Goal: Information Seeking & Learning: Compare options

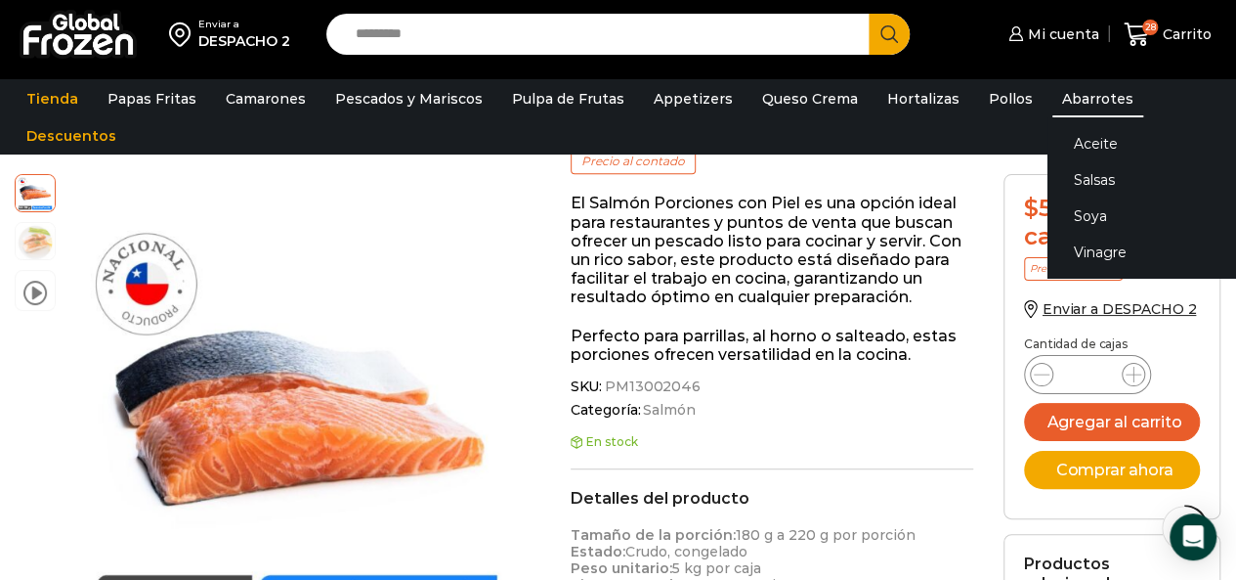
click at [1076, 94] on link "Abarrotes" at bounding box center [1098, 98] width 91 height 37
click at [1064, 220] on link "Soya" at bounding box center [1171, 215] width 246 height 36
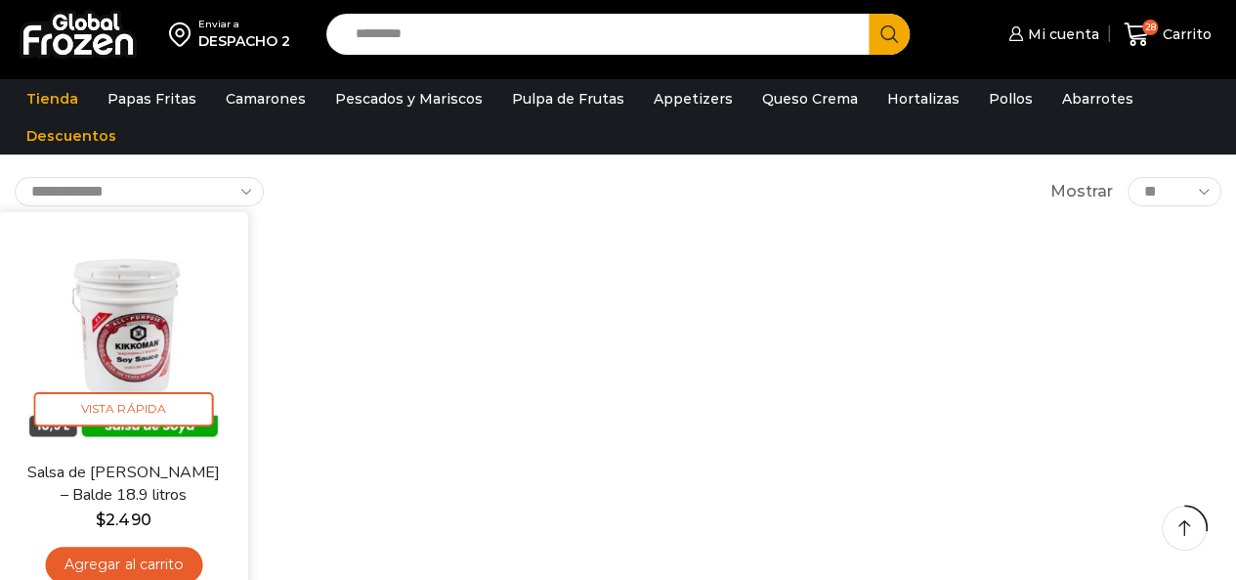
scroll to position [195, 0]
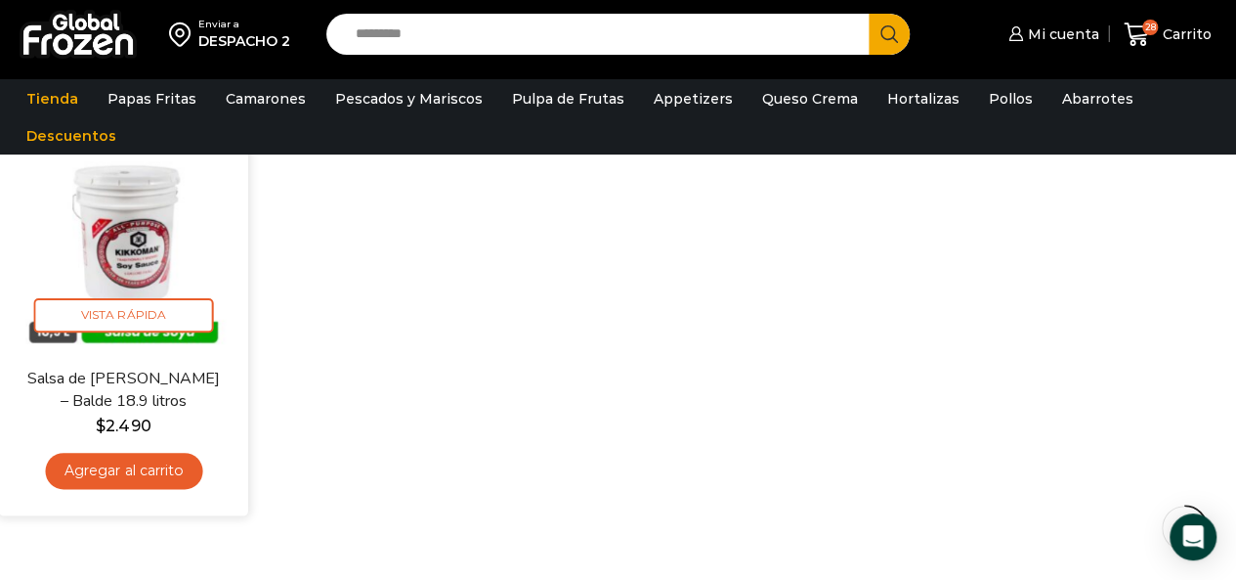
click at [128, 271] on img at bounding box center [124, 243] width 220 height 220
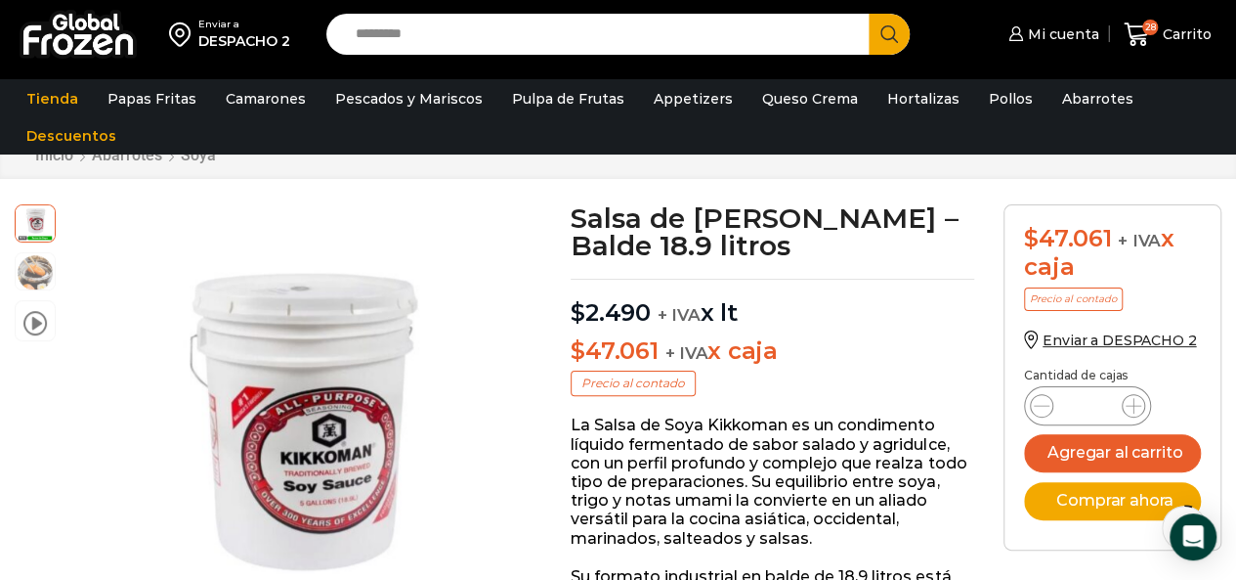
scroll to position [99, 0]
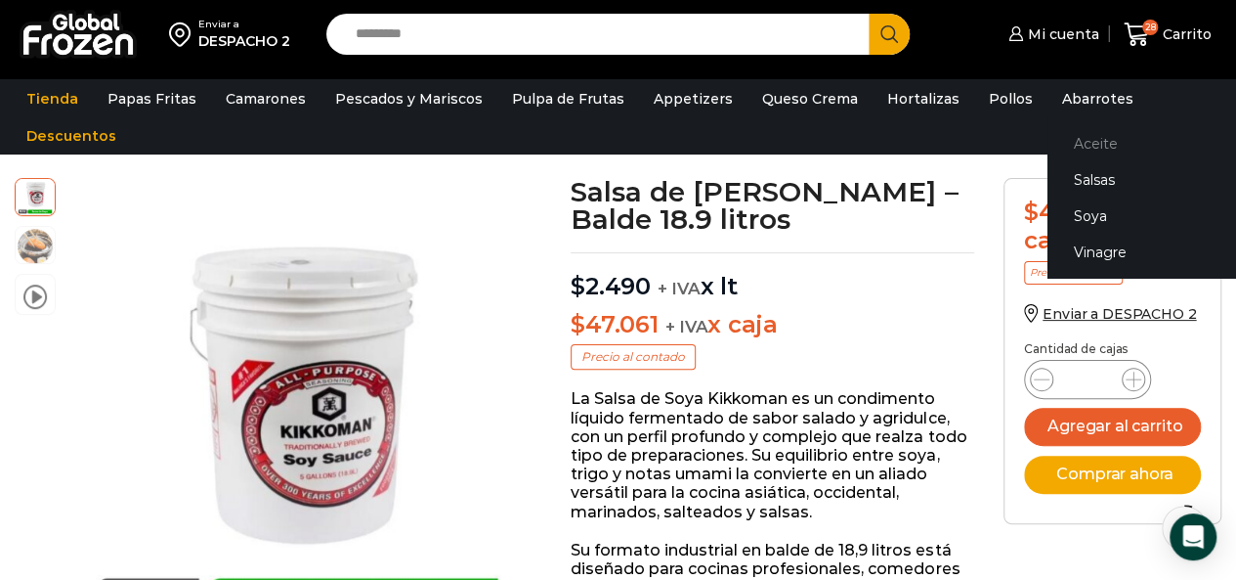
click at [1073, 141] on link "Aceite" at bounding box center [1171, 144] width 246 height 36
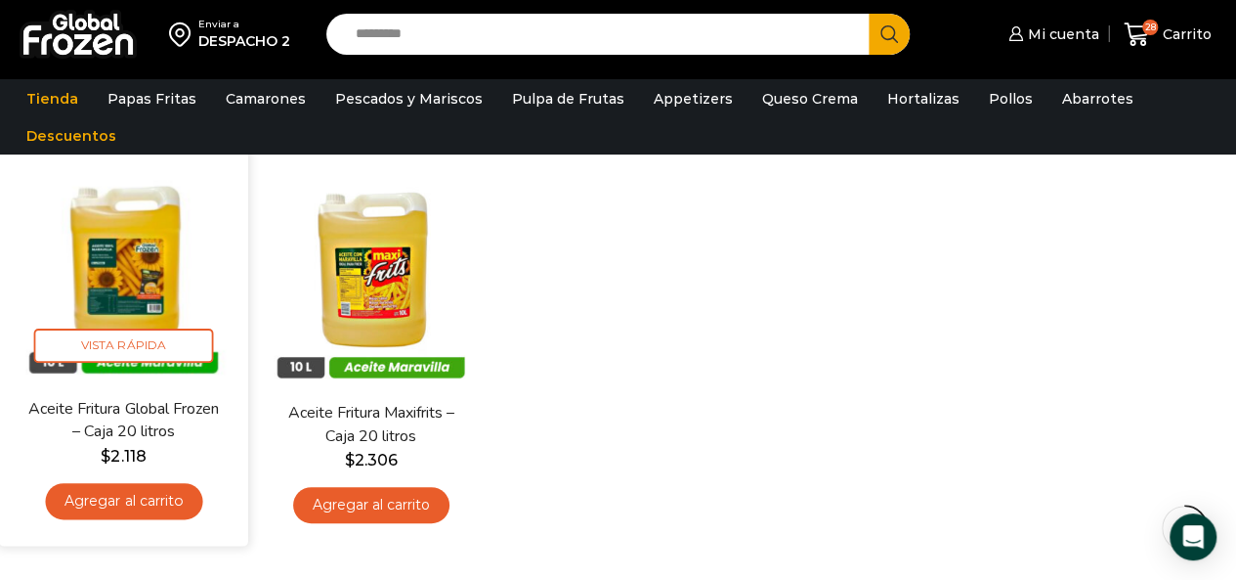
scroll to position [195, 0]
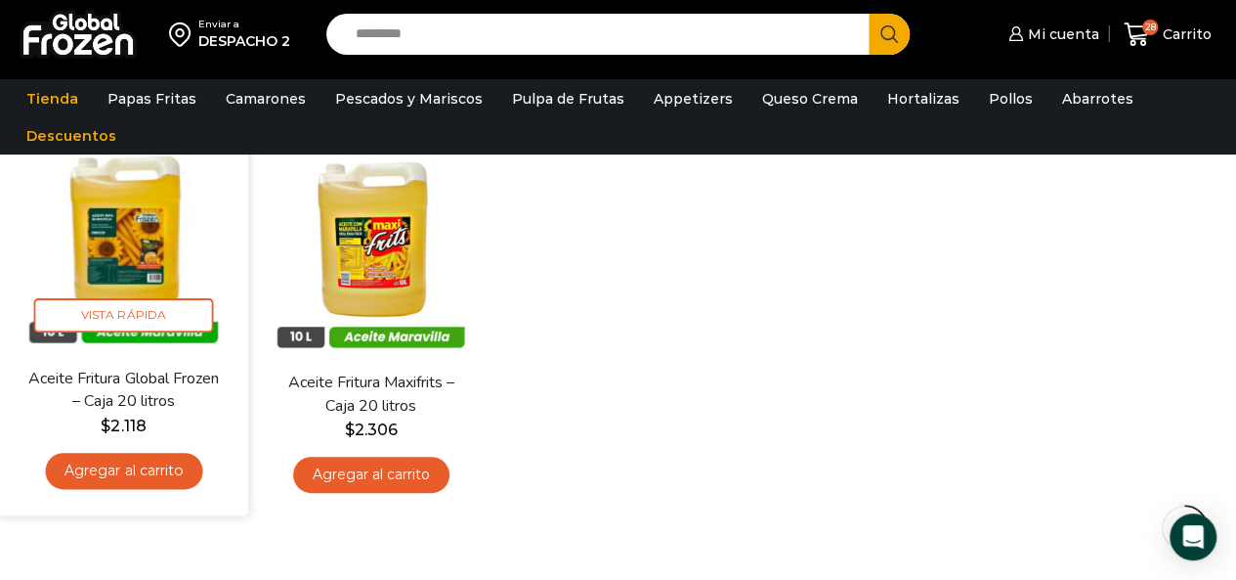
click at [166, 239] on img at bounding box center [124, 243] width 220 height 220
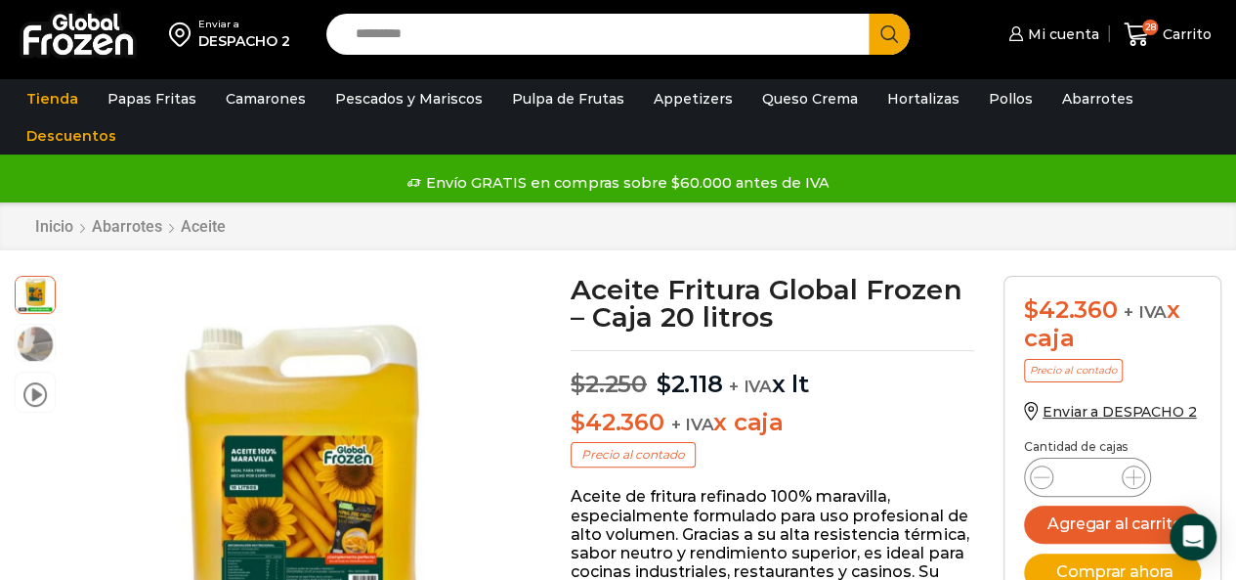
click at [602, 30] on input "Search input" at bounding box center [603, 34] width 514 height 41
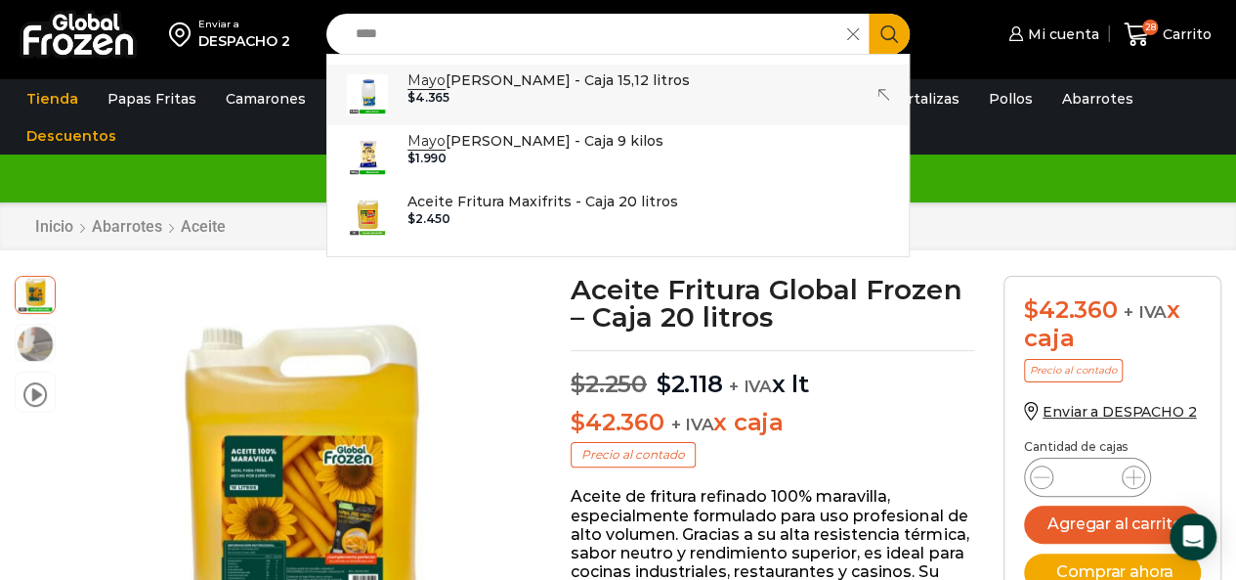
click at [582, 97] on div "$ 4.365" at bounding box center [549, 98] width 282 height 14
type input "**********"
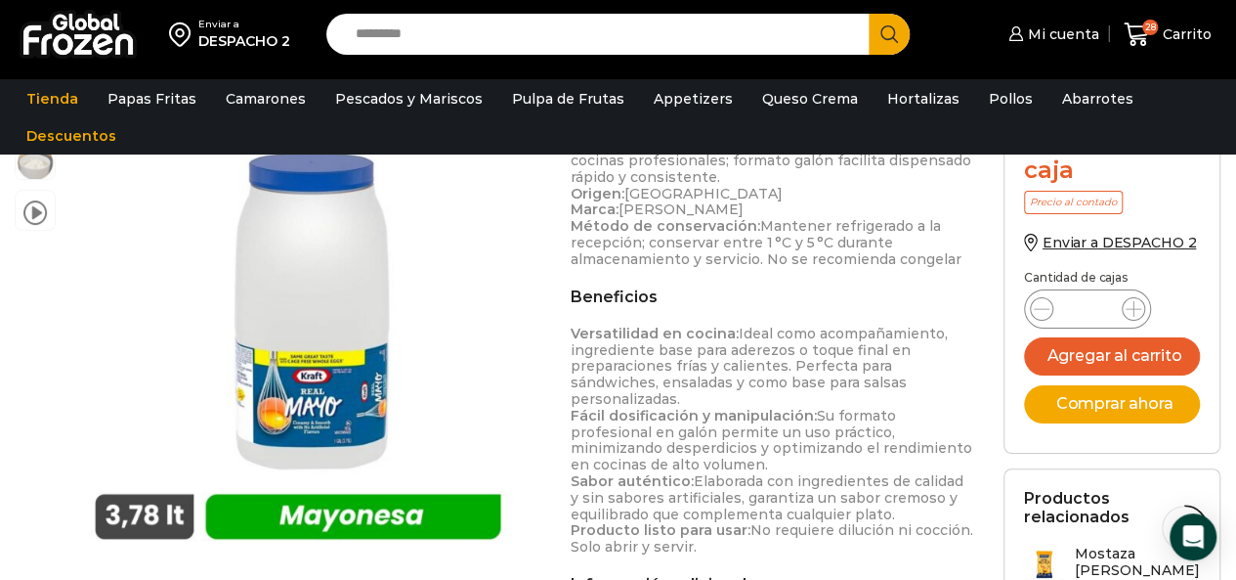
scroll to position [783, 0]
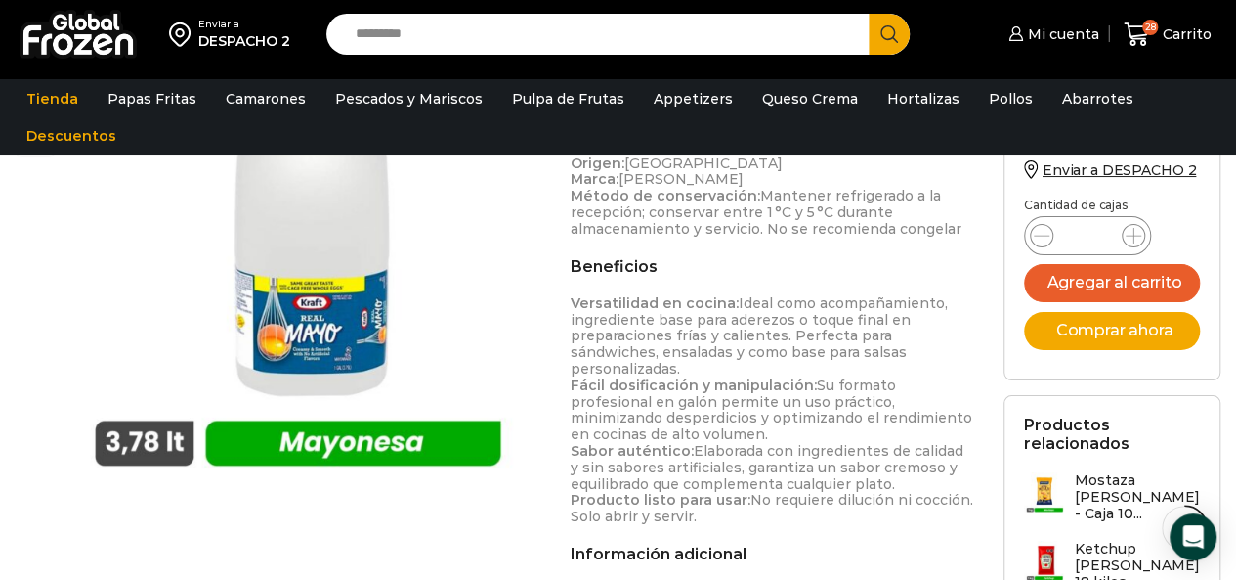
click at [418, 42] on input "Search input" at bounding box center [603, 34] width 514 height 41
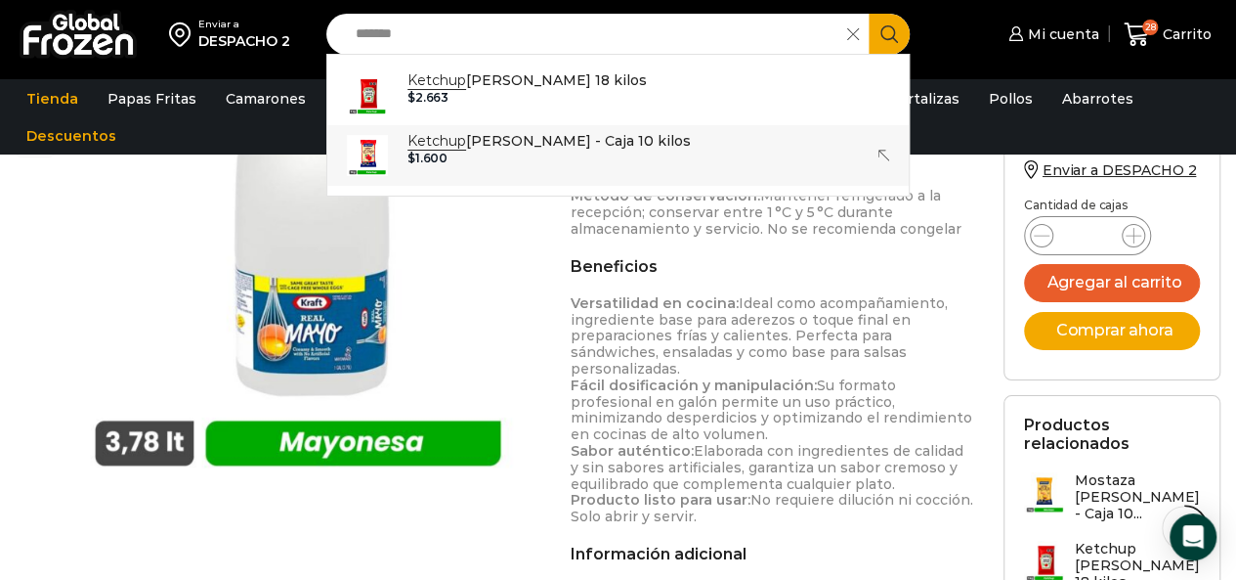
click at [480, 159] on div "$ 1.600" at bounding box center [549, 158] width 283 height 14
type input "**********"
